Goal: Find specific page/section: Find specific page/section

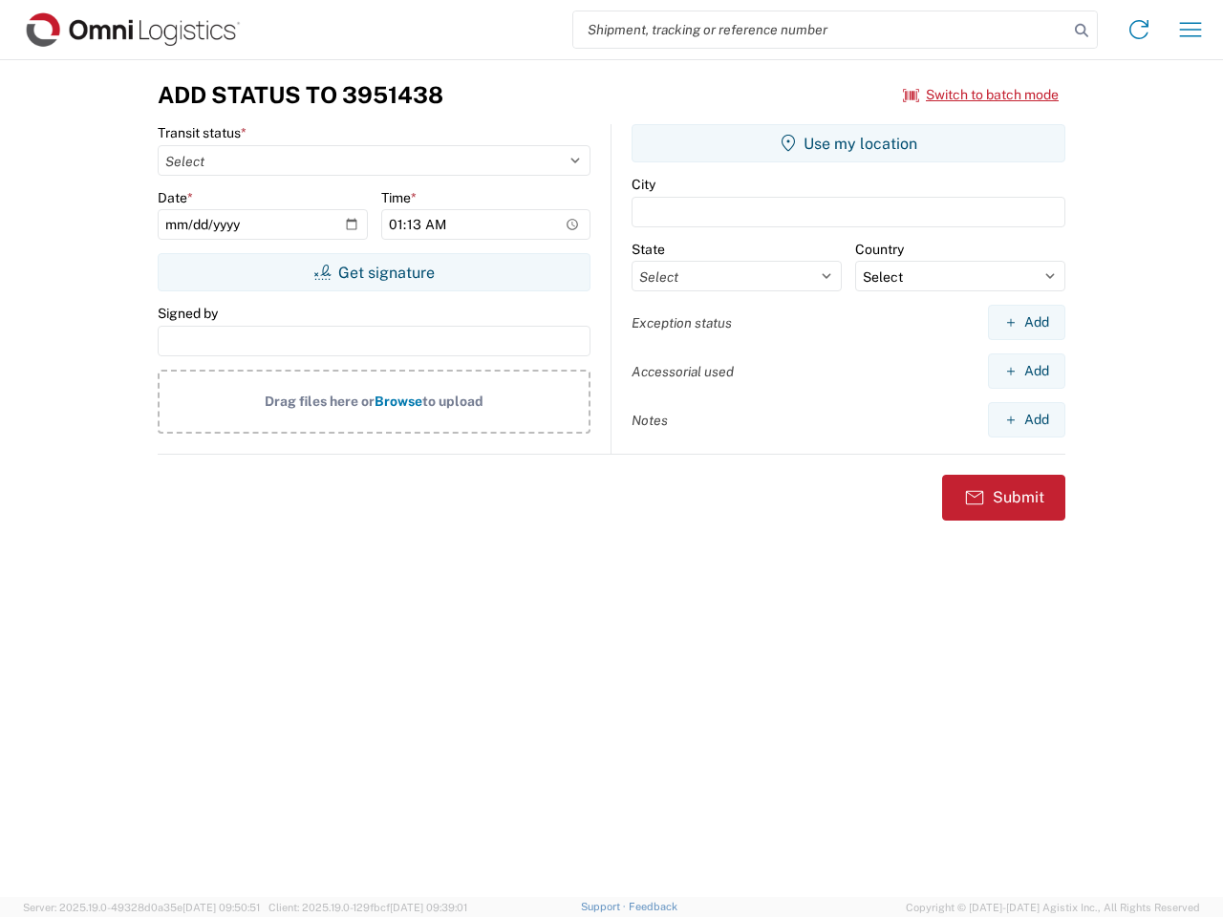
click at [821, 30] on input "search" at bounding box center [820, 29] width 495 height 36
click at [1081, 31] on icon at bounding box center [1081, 30] width 27 height 27
click at [1139, 30] on icon at bounding box center [1138, 29] width 31 height 31
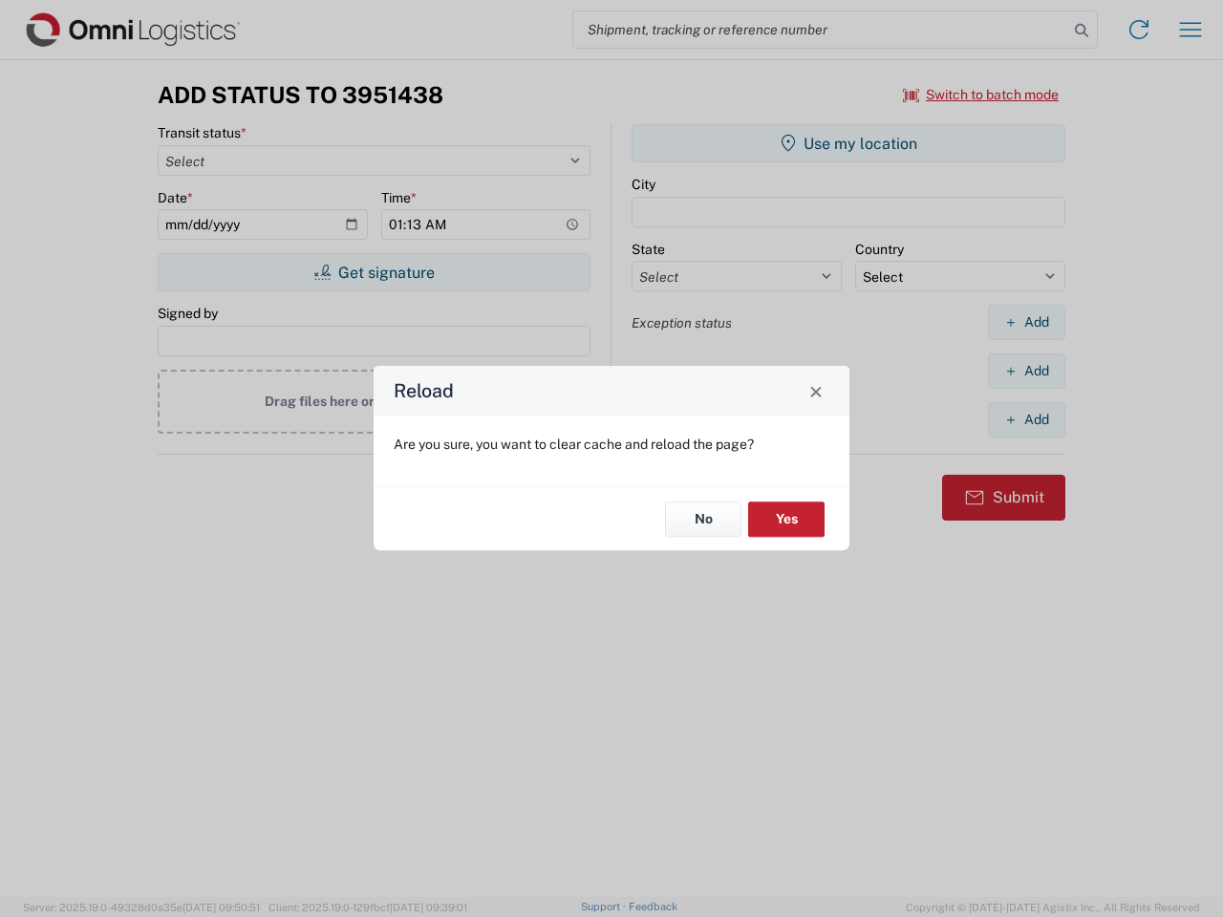
click at [981, 95] on div "Reload Are you sure, you want to clear cache and reload the page? No Yes" at bounding box center [611, 458] width 1223 height 917
click at [374, 272] on div "Reload Are you sure, you want to clear cache and reload the page? No Yes" at bounding box center [611, 458] width 1223 height 917
click at [848, 143] on div "Reload Are you sure, you want to clear cache and reload the page? No Yes" at bounding box center [611, 458] width 1223 height 917
click at [1026, 322] on div "Reload Are you sure, you want to clear cache and reload the page? No Yes" at bounding box center [611, 458] width 1223 height 917
click at [1026, 371] on div "Reload Are you sure, you want to clear cache and reload the page? No Yes" at bounding box center [611, 458] width 1223 height 917
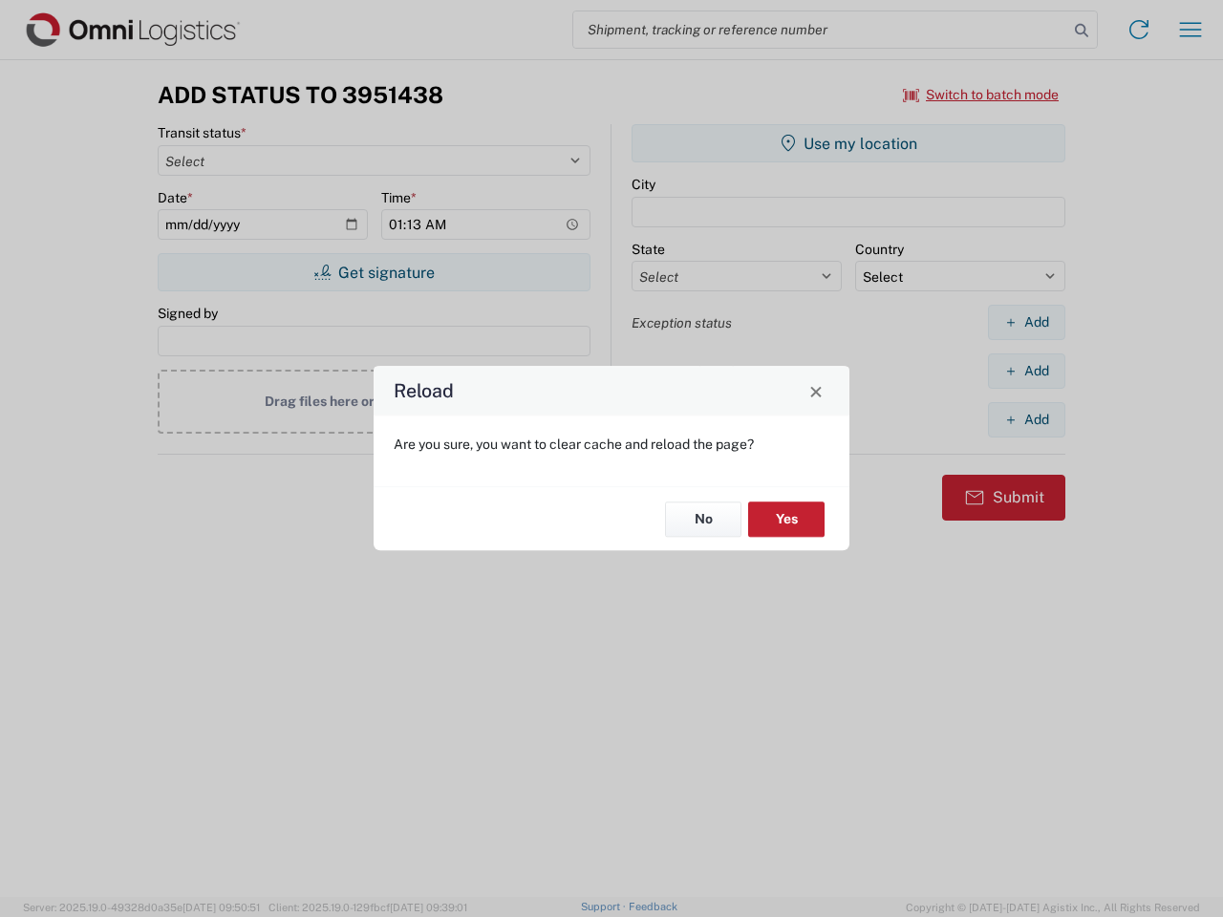
click at [1026, 419] on div "Reload Are you sure, you want to clear cache and reload the page? No Yes" at bounding box center [611, 458] width 1223 height 917
